Goal: Task Accomplishment & Management: Complete application form

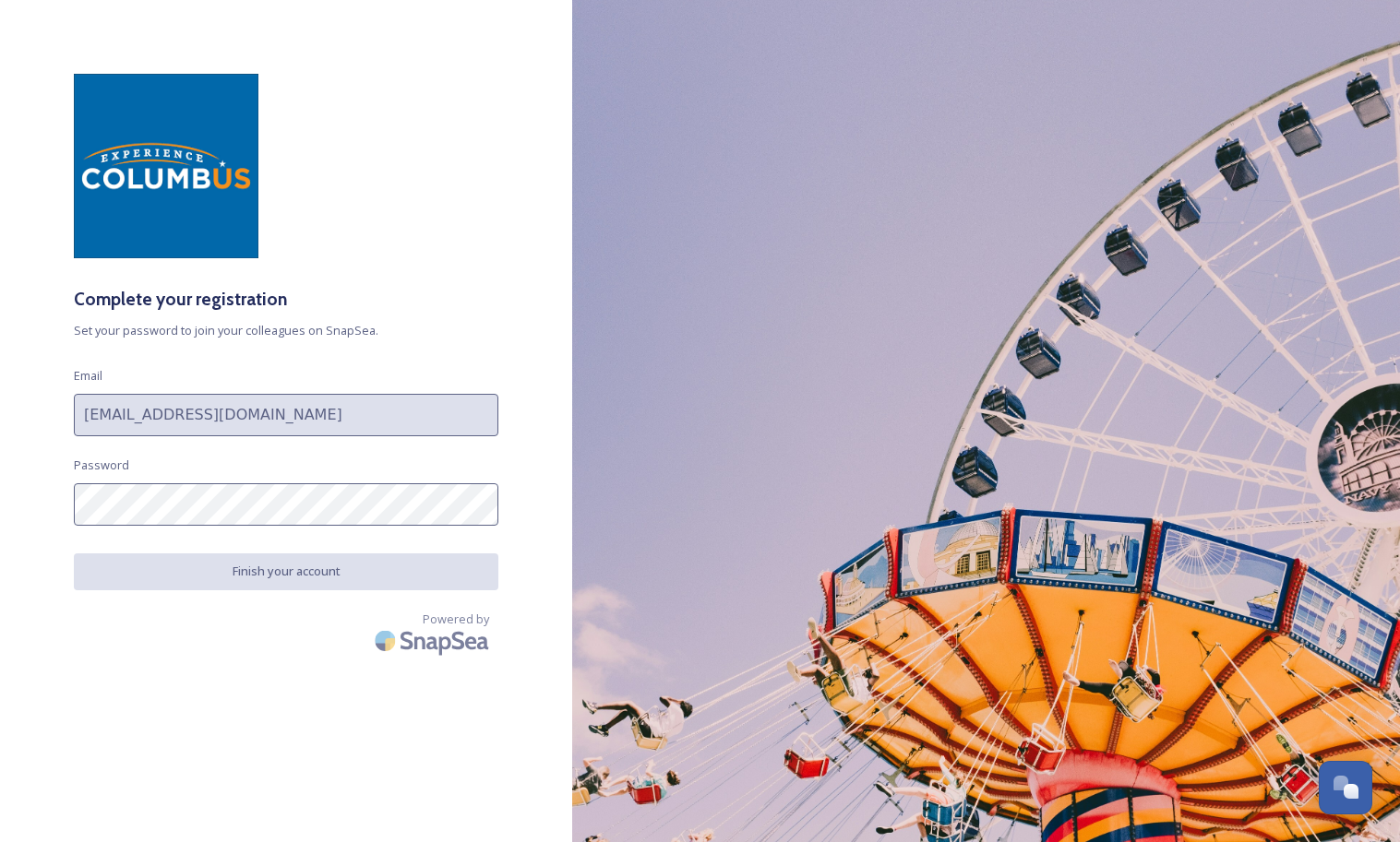
click at [190, 527] on div "Complete your registration Set your password to join your colleagues on SnapSea…" at bounding box center [286, 421] width 572 height 695
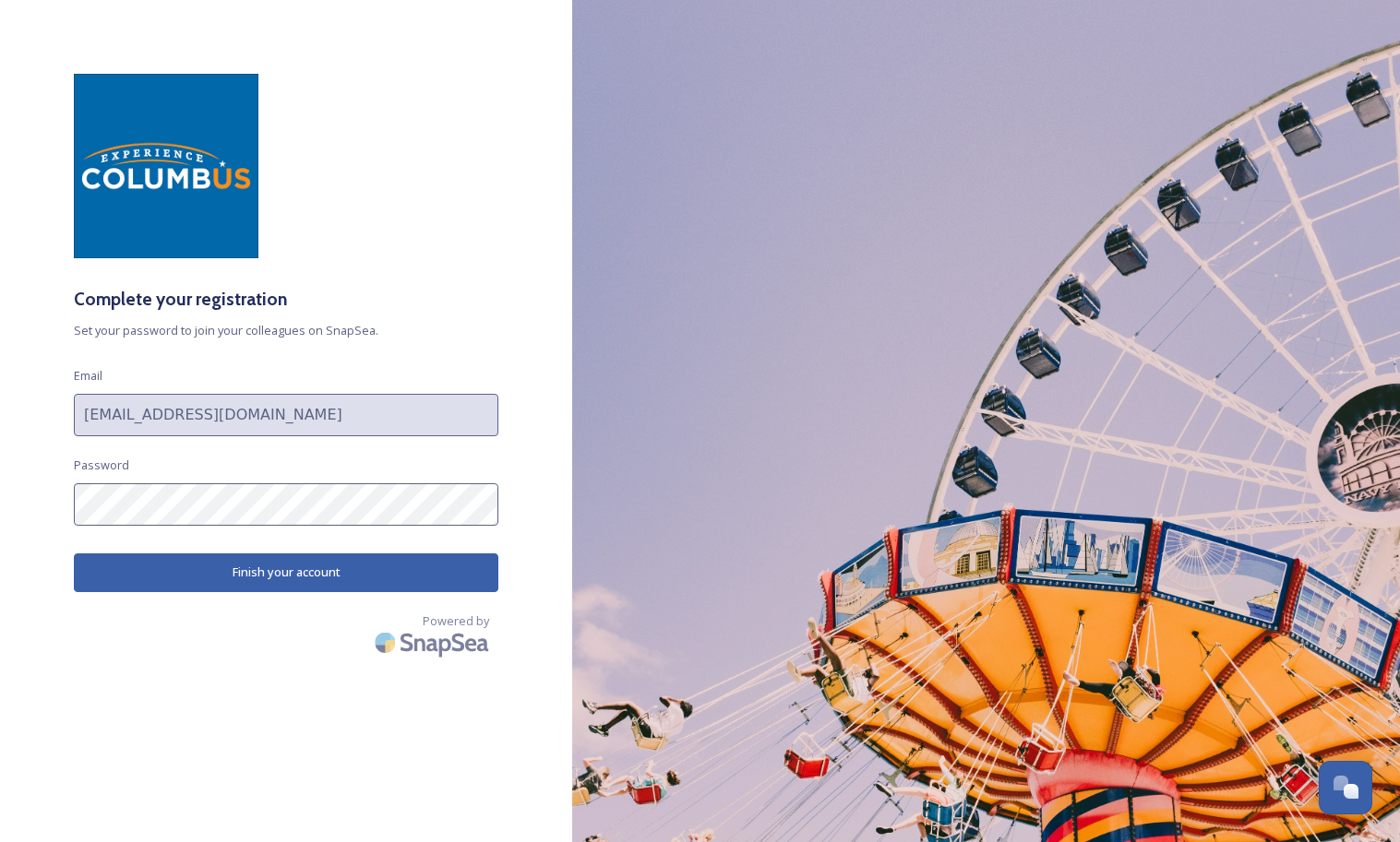
click at [293, 567] on button "Finish your account" at bounding box center [286, 572] width 424 height 38
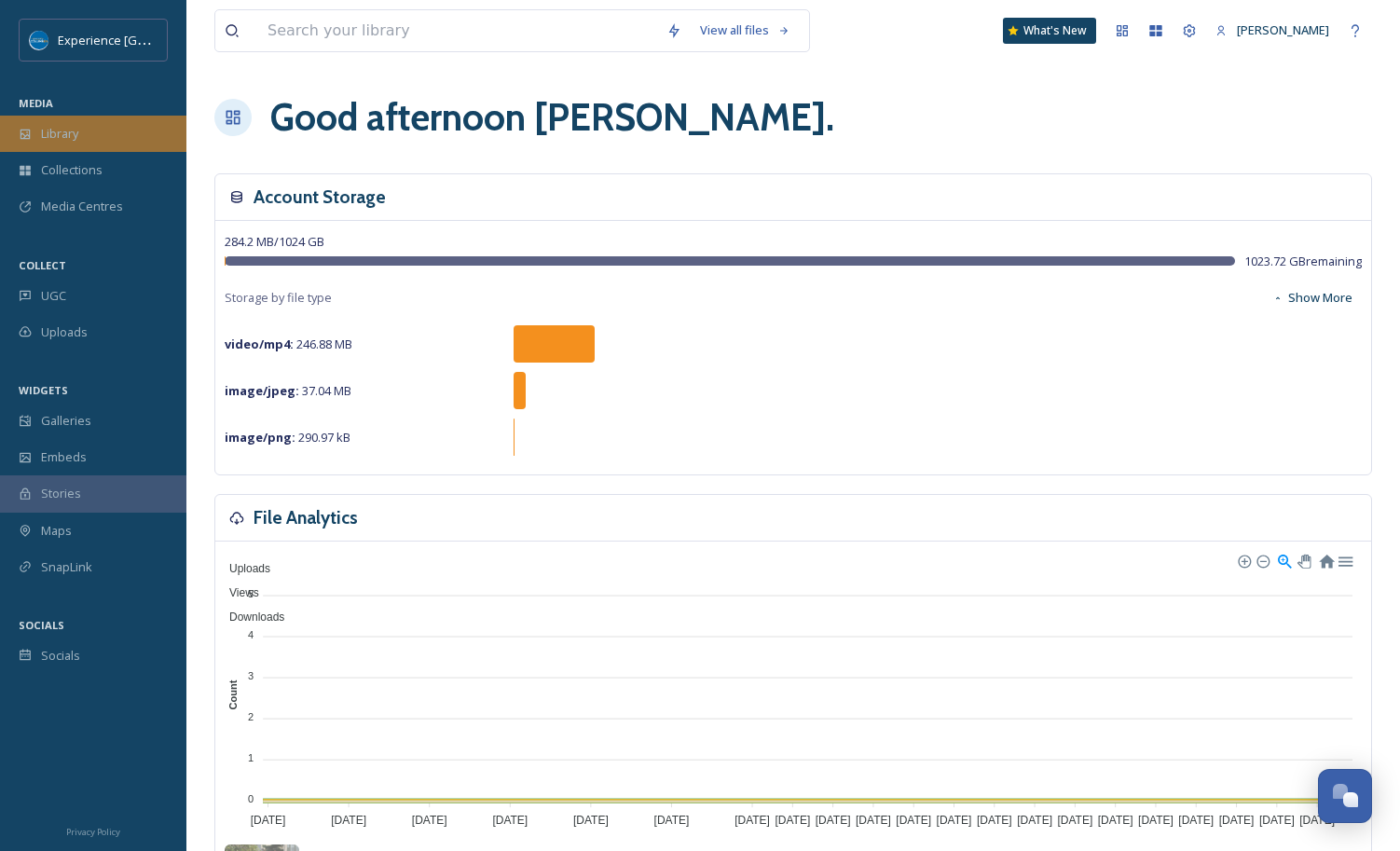
click at [60, 135] on span "Library" at bounding box center [60, 134] width 37 height 18
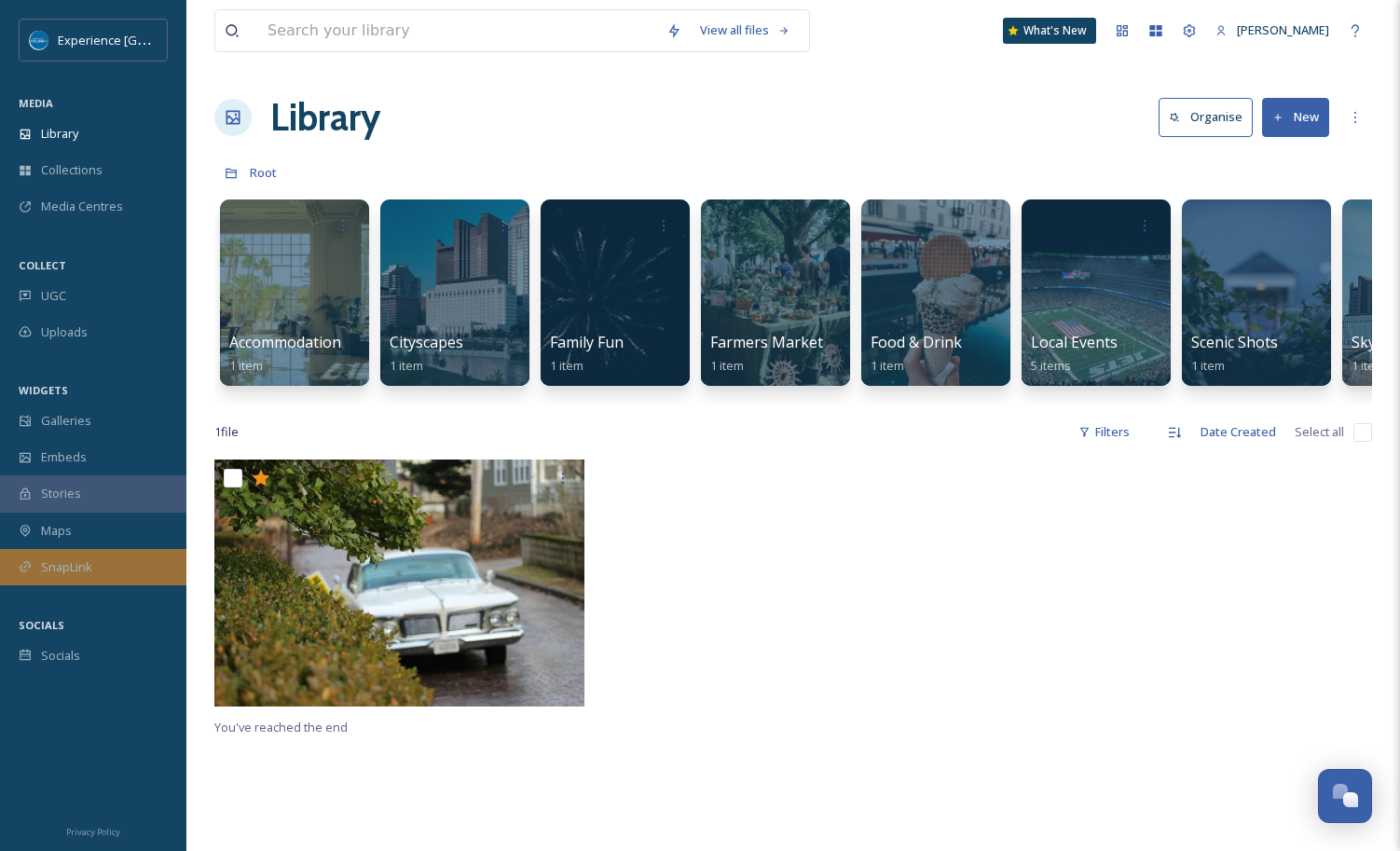
click at [75, 578] on div "SnapLink" at bounding box center [93, 567] width 187 height 36
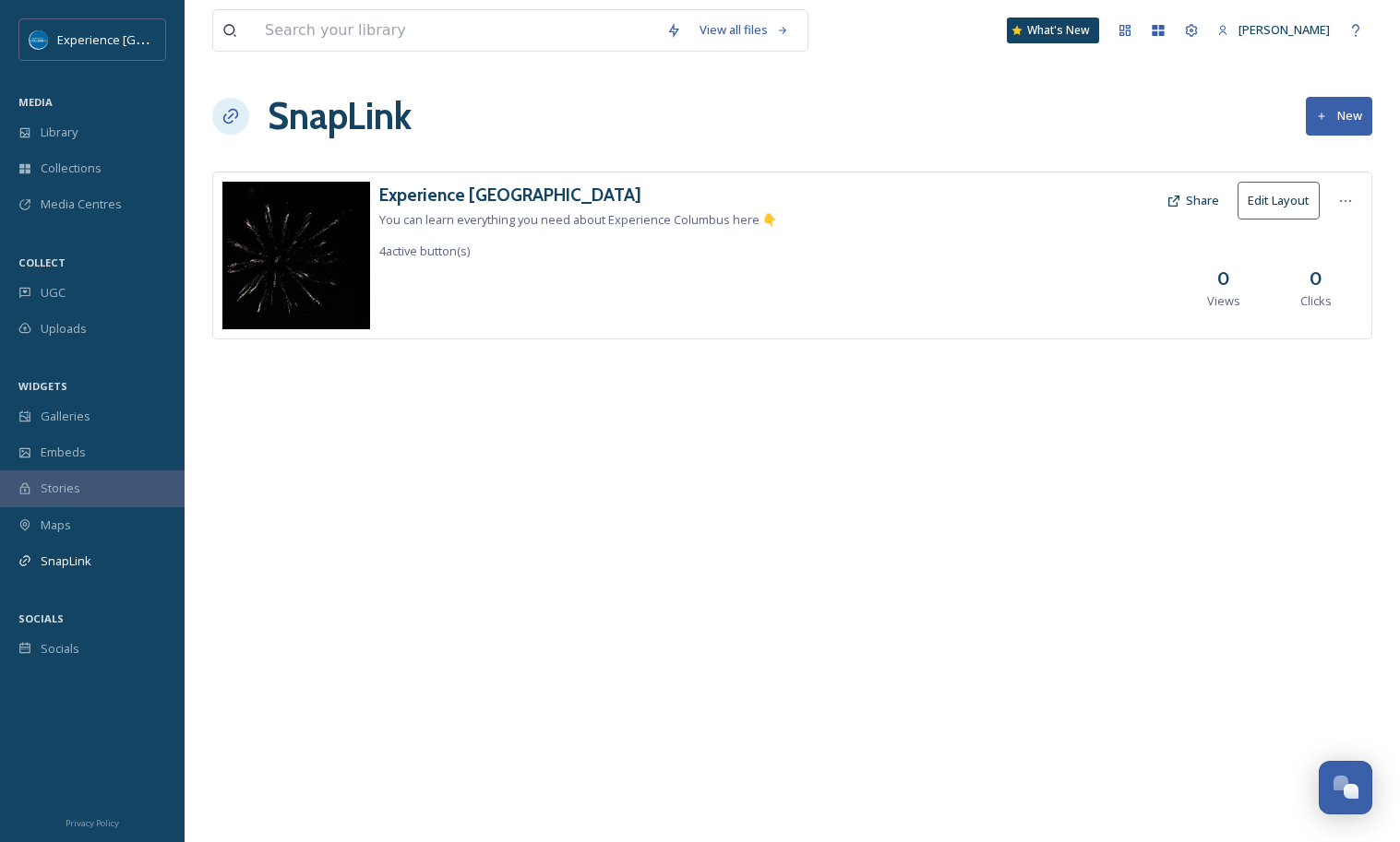
click at [1259, 198] on button "Edit Layout" at bounding box center [1279, 201] width 82 height 38
click at [32, 179] on div "Collections" at bounding box center [92, 168] width 185 height 36
